Goal: Information Seeking & Learning: Learn about a topic

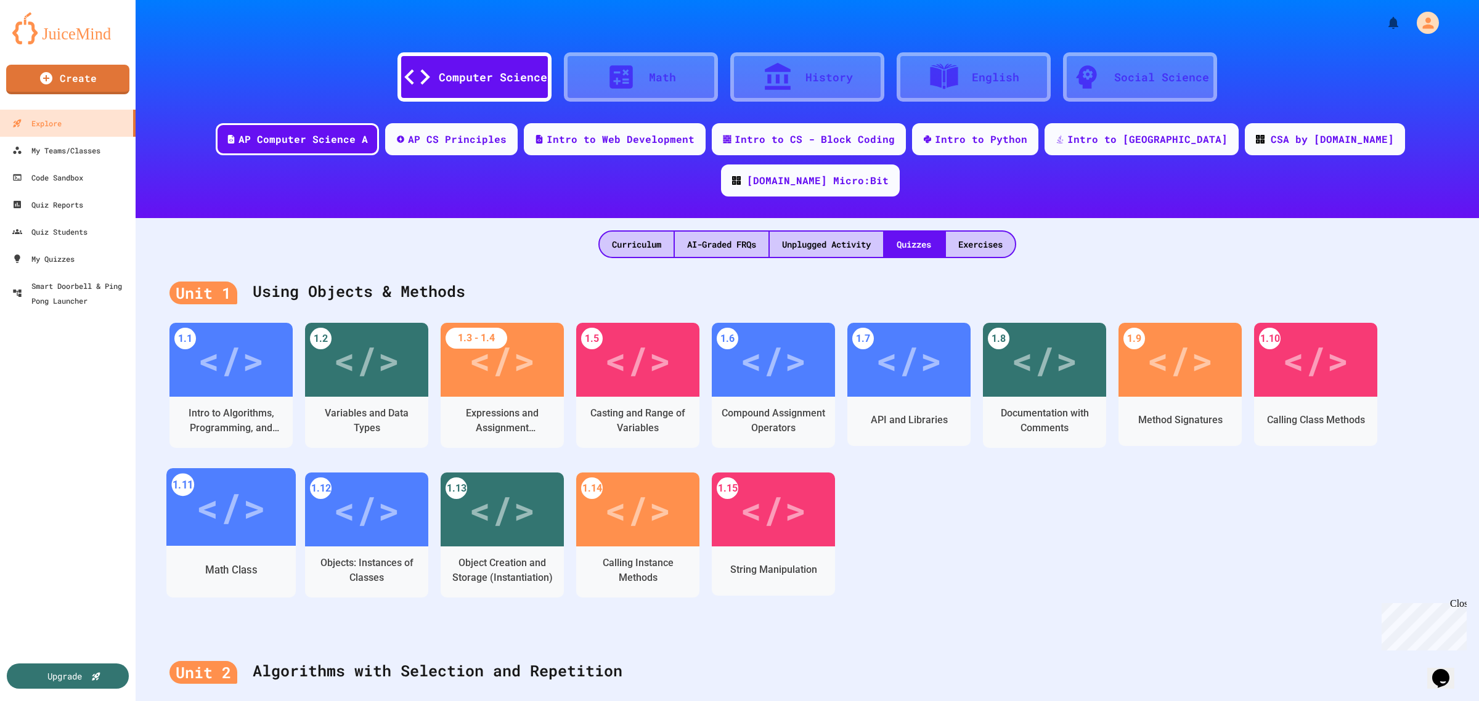
click at [227, 478] on div "</>" at bounding box center [231, 507] width 70 height 59
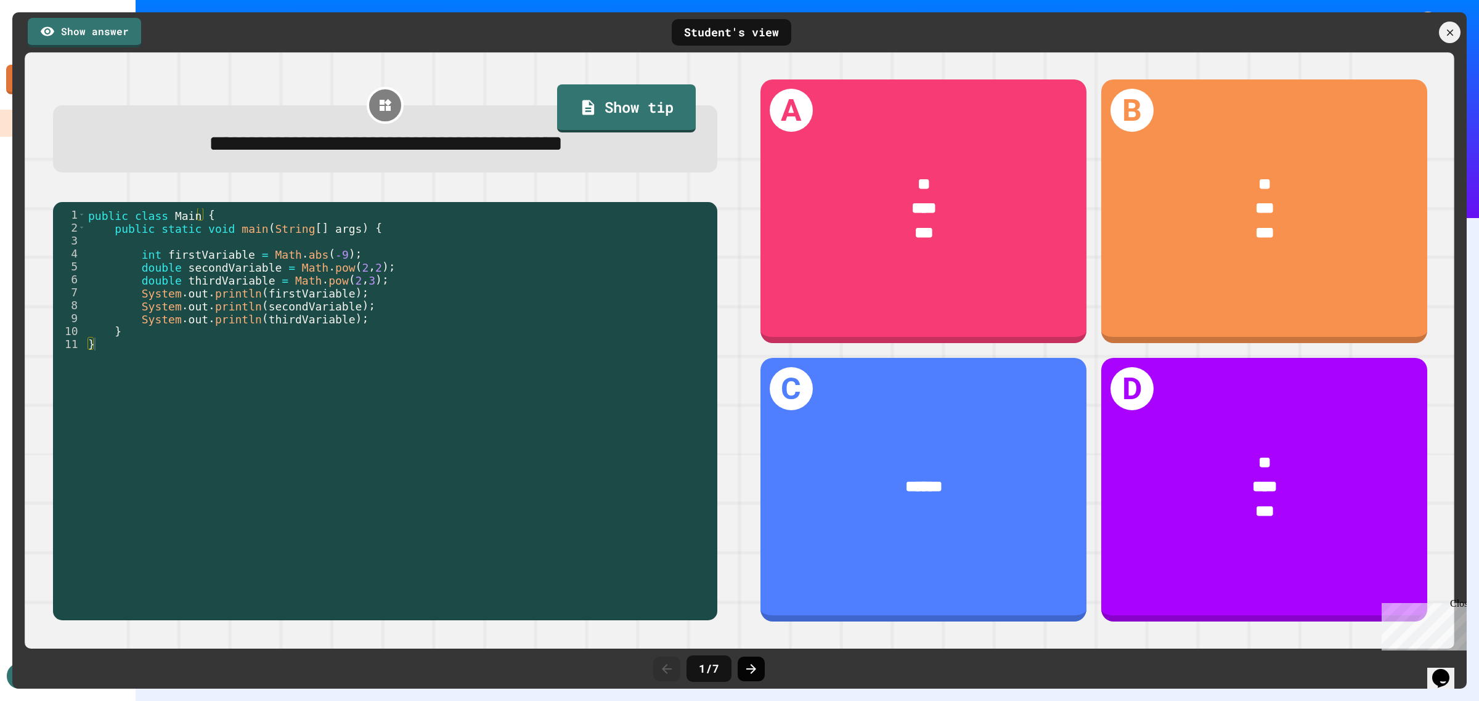
click at [750, 666] on icon at bounding box center [751, 669] width 10 height 10
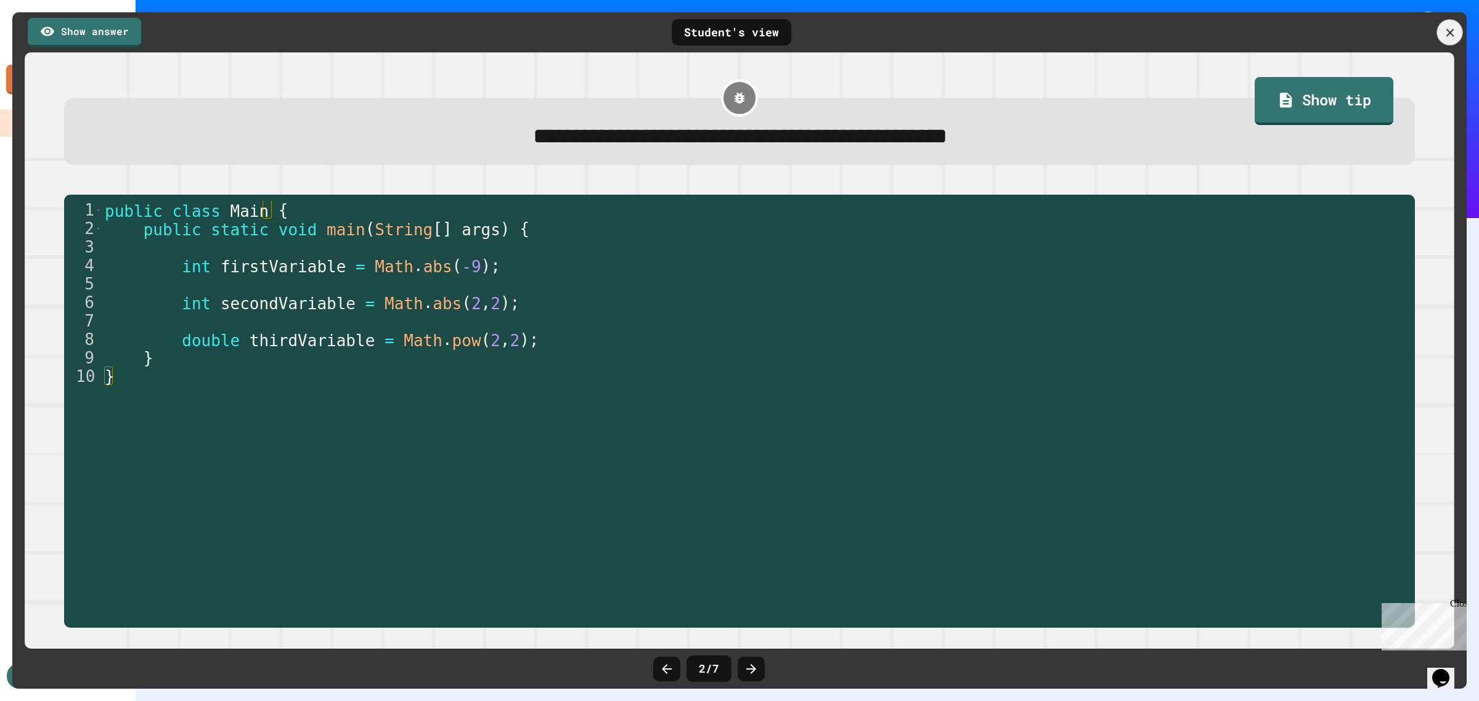
click at [1448, 31] on icon at bounding box center [1449, 32] width 8 height 8
